Goal: Task Accomplishment & Management: Use online tool/utility

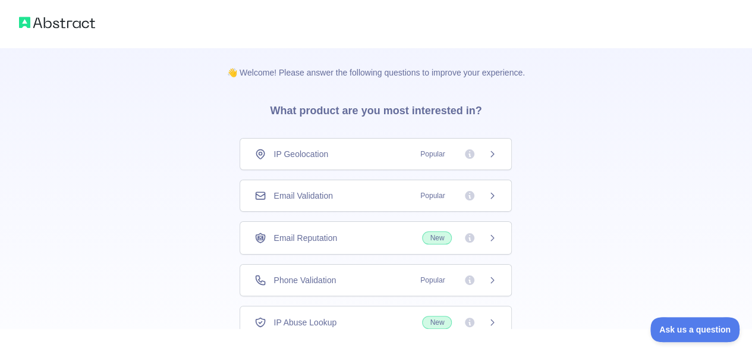
click at [494, 278] on icon at bounding box center [492, 279] width 3 height 5
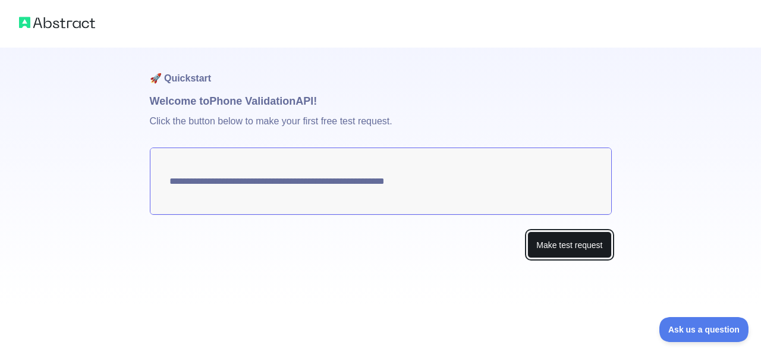
click at [546, 244] on button "Make test request" at bounding box center [570, 244] width 84 height 27
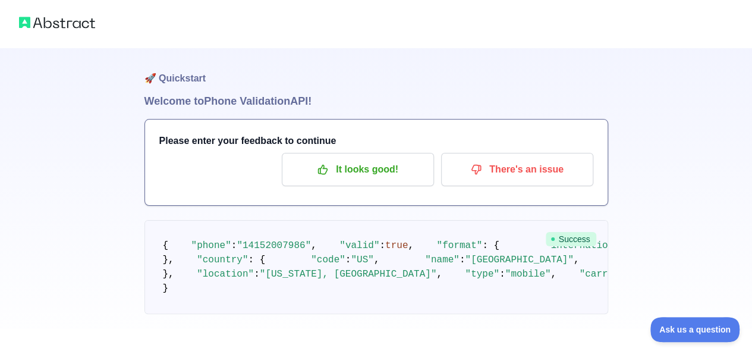
click at [68, 24] on img at bounding box center [57, 22] width 76 height 17
click at [55, 27] on img at bounding box center [57, 22] width 76 height 17
click at [68, 24] on img at bounding box center [57, 22] width 76 height 17
click at [51, 32] on div at bounding box center [376, 24] width 752 height 48
click at [44, 25] on img at bounding box center [57, 22] width 76 height 17
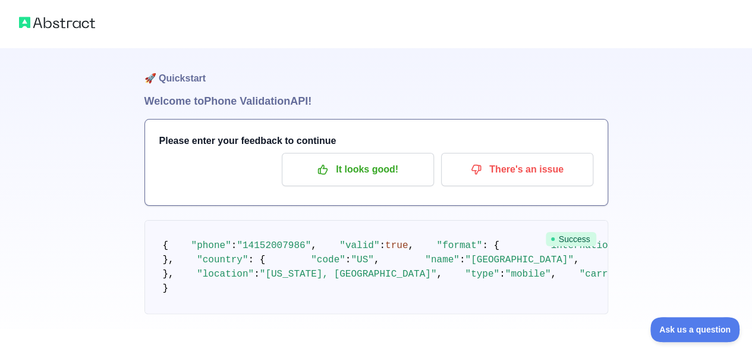
click at [44, 25] on img at bounding box center [57, 22] width 76 height 17
drag, startPoint x: 44, startPoint y: 25, endPoint x: 60, endPoint y: -14, distance: 41.9
click at [60, 0] on html "🚀 Quickstart Welcome to Phone Validation API! Please enter your feedback to con…" at bounding box center [376, 174] width 752 height 348
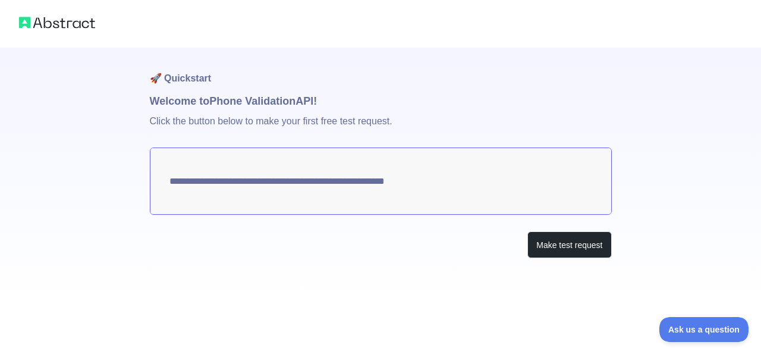
click at [80, 24] on img at bounding box center [57, 22] width 76 height 17
